Goal: Share content: Share content

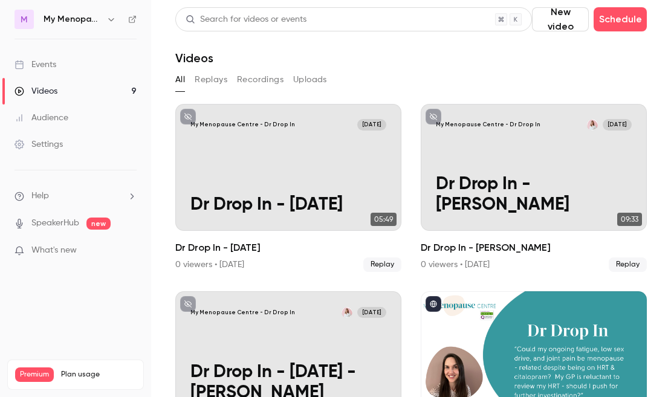
click at [108, 20] on icon "button" at bounding box center [111, 20] width 10 height 10
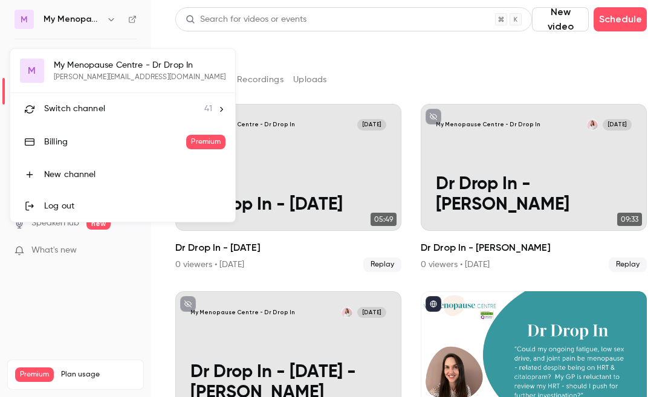
click at [84, 106] on span "Switch channel" at bounding box center [74, 109] width 61 height 13
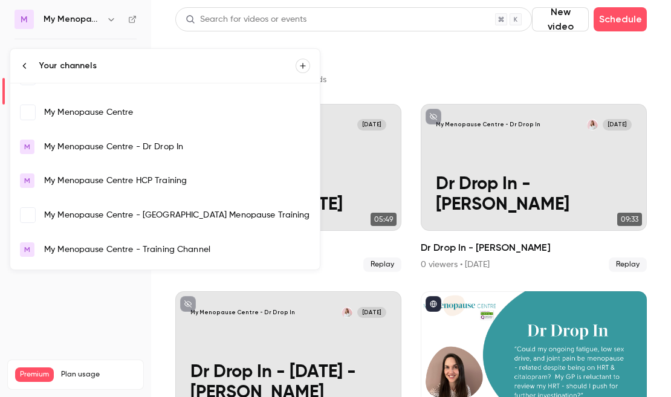
scroll to position [829, 0]
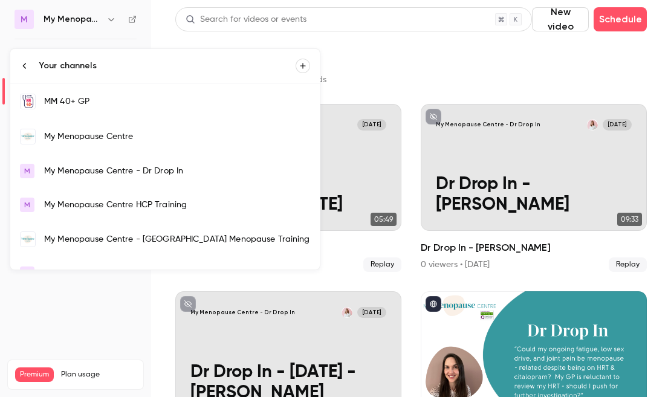
click at [76, 132] on div "My Menopause Centre" at bounding box center [177, 137] width 266 height 12
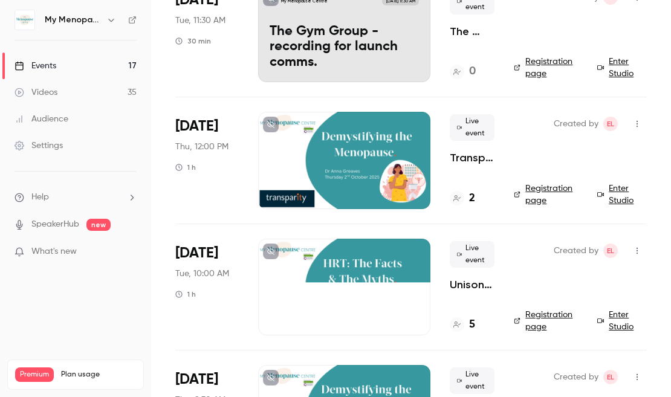
scroll to position [132, 0]
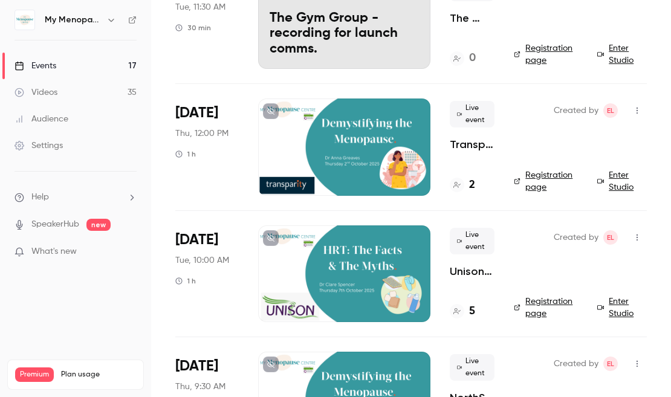
click at [636, 237] on icon "button" at bounding box center [637, 237] width 10 height 8
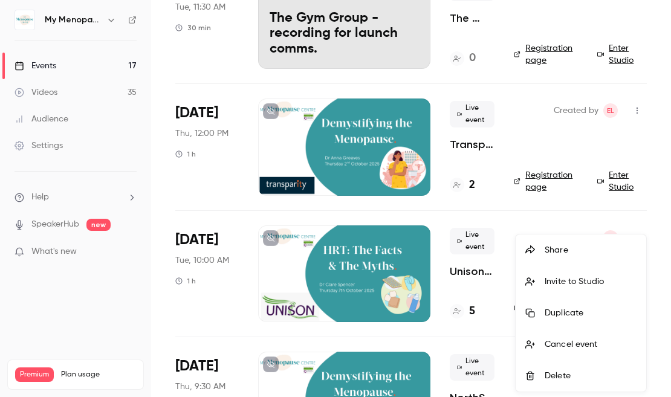
click at [573, 249] on div "Share" at bounding box center [591, 250] width 92 height 12
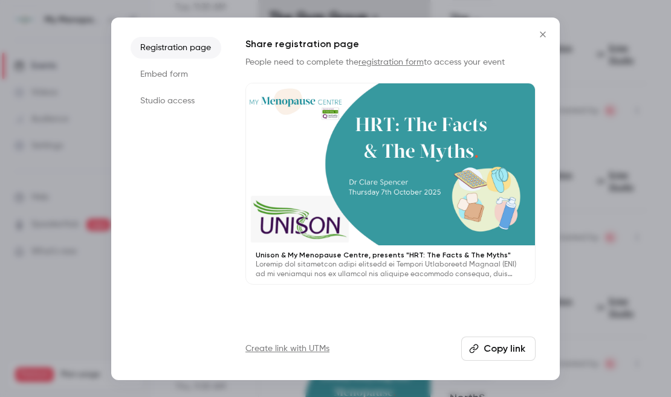
click at [492, 351] on button "Copy link" at bounding box center [498, 349] width 74 height 24
click at [540, 35] on icon "Close" at bounding box center [542, 35] width 15 height 10
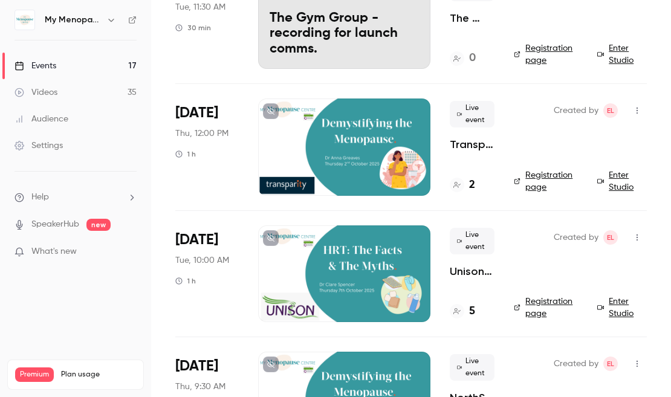
click at [636, 236] on icon "button" at bounding box center [637, 237] width 10 height 8
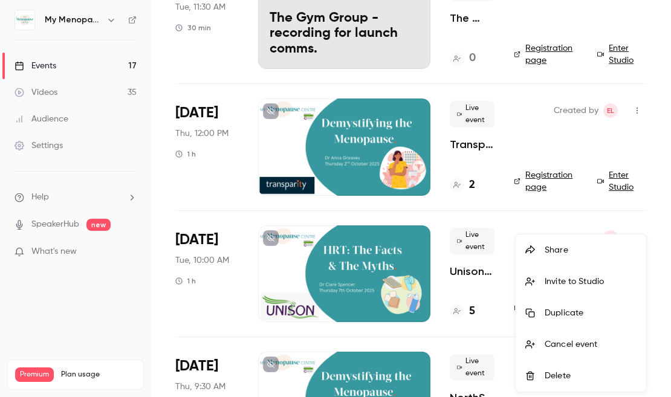
click at [581, 282] on div "Invite to Studio" at bounding box center [591, 282] width 92 height 12
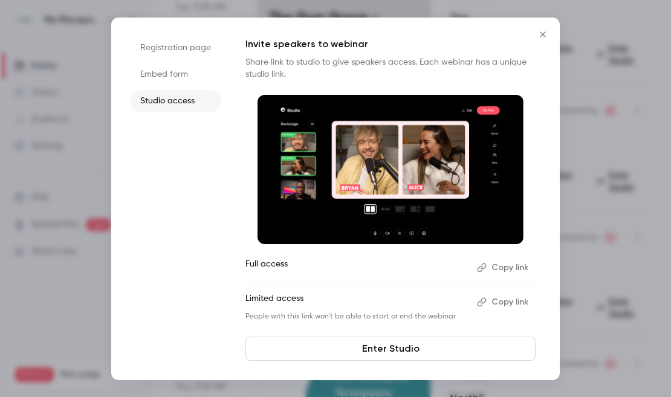
click at [496, 269] on button "Copy link" at bounding box center [503, 267] width 63 height 19
click at [541, 34] on icon "Close" at bounding box center [542, 35] width 15 height 10
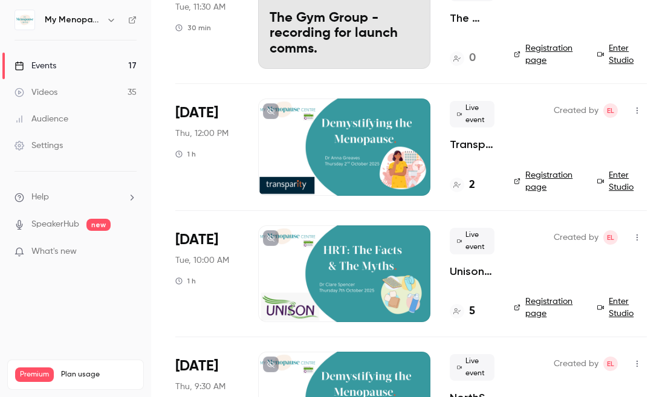
click at [352, 250] on div at bounding box center [344, 273] width 172 height 97
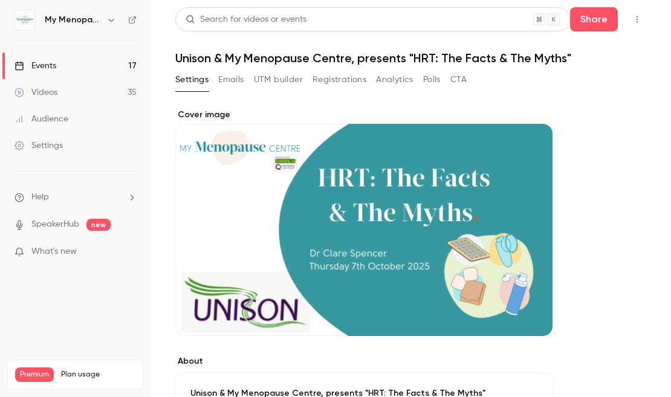
click at [457, 193] on div "Cover image" at bounding box center [363, 222] width 377 height 227
click at [0, 0] on input "Cover image" at bounding box center [0, 0] width 0 height 0
click at [359, 268] on div "Cover image" at bounding box center [363, 222] width 377 height 227
click at [0, 0] on input "Cover image" at bounding box center [0, 0] width 0 height 0
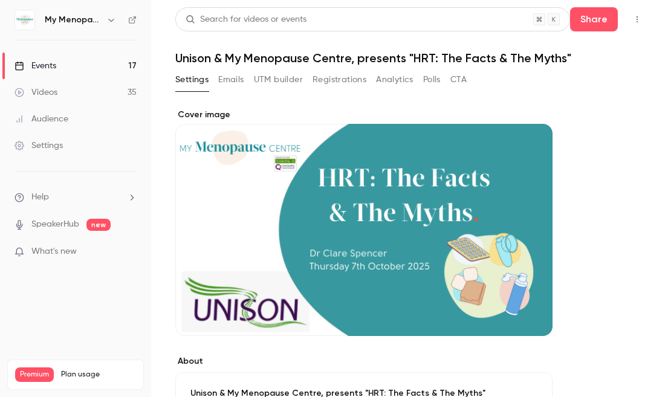
click at [638, 18] on icon "button" at bounding box center [637, 19] width 10 height 8
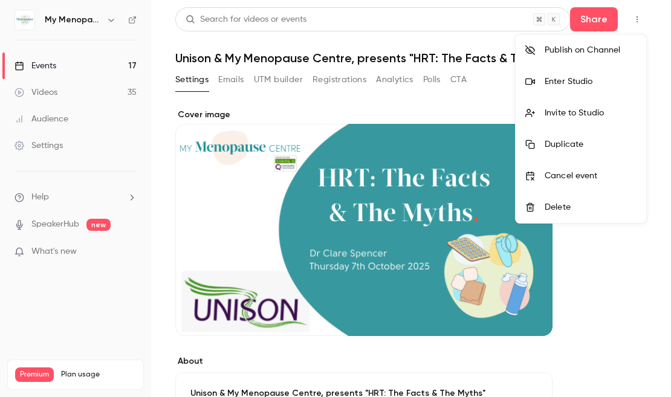
click at [574, 79] on div "Enter Studio" at bounding box center [591, 82] width 92 height 12
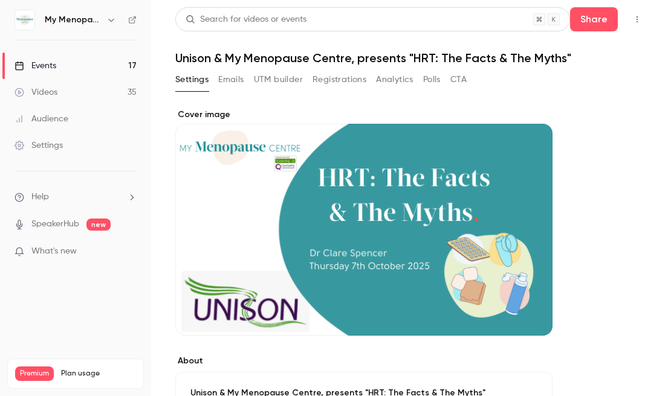
click at [42, 69] on div "Events" at bounding box center [36, 66] width 42 height 12
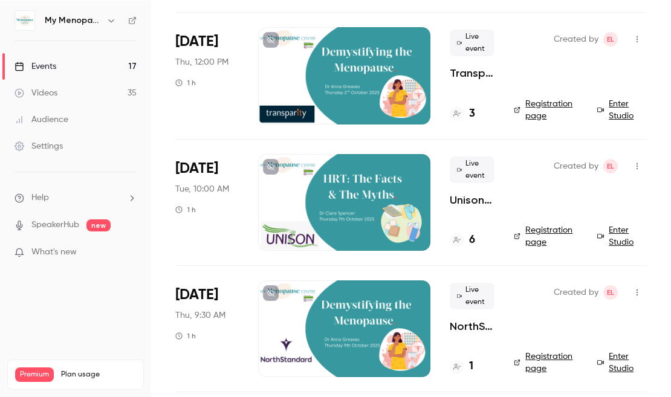
scroll to position [204, 0]
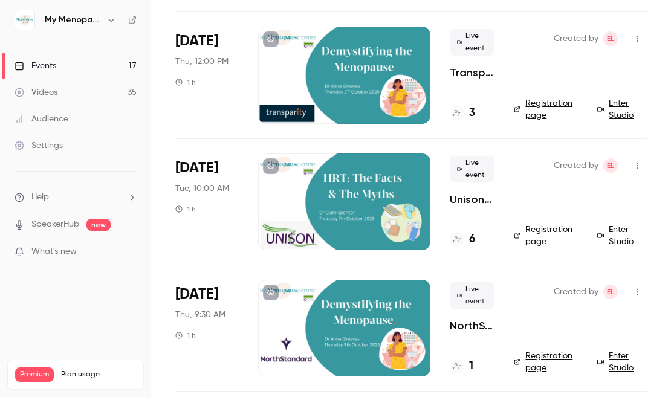
click at [636, 36] on icon "button" at bounding box center [637, 38] width 10 height 8
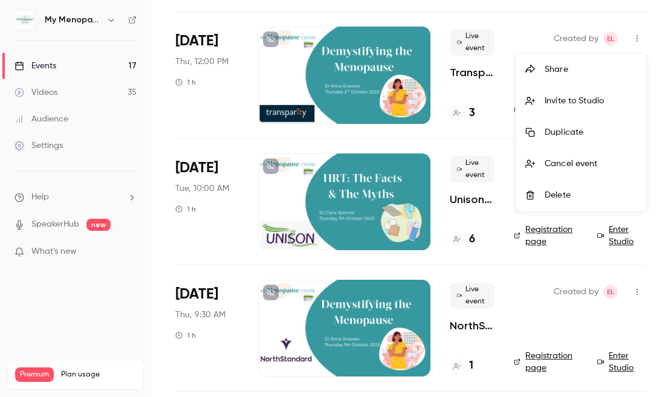
click at [557, 65] on div "Share" at bounding box center [591, 69] width 92 height 12
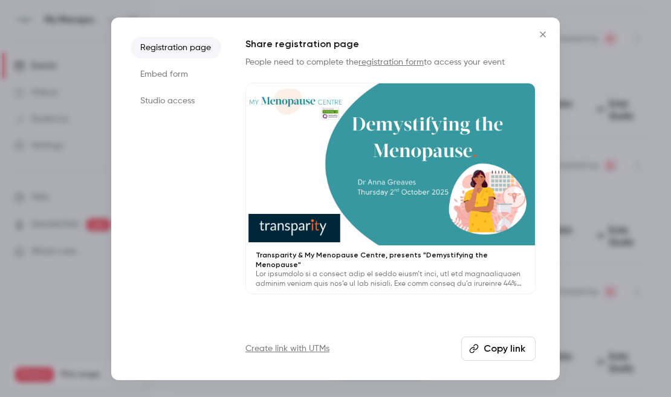
click at [493, 351] on button "Copy link" at bounding box center [498, 349] width 74 height 24
click at [541, 33] on icon "Close" at bounding box center [542, 35] width 15 height 10
